Goal: Task Accomplishment & Management: Complete application form

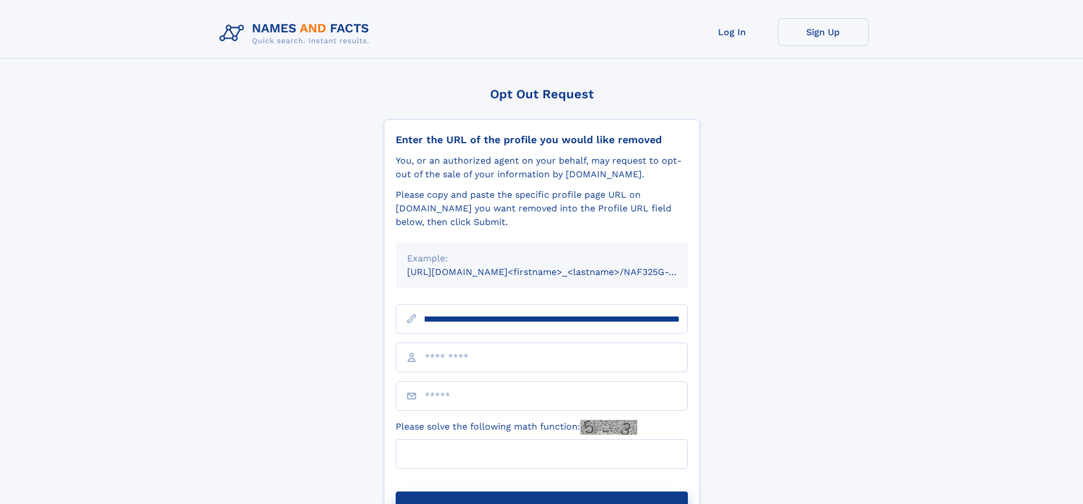
scroll to position [0, 137]
type input "**********"
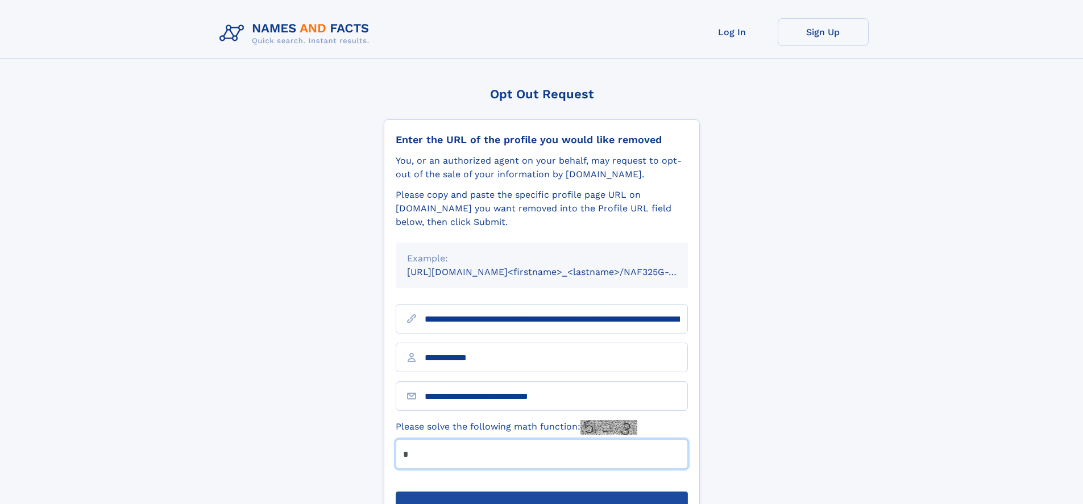
type input "*"
click at [541, 492] on button "Submit Opt Out Request" at bounding box center [542, 510] width 292 height 36
